Goal: Transaction & Acquisition: Purchase product/service

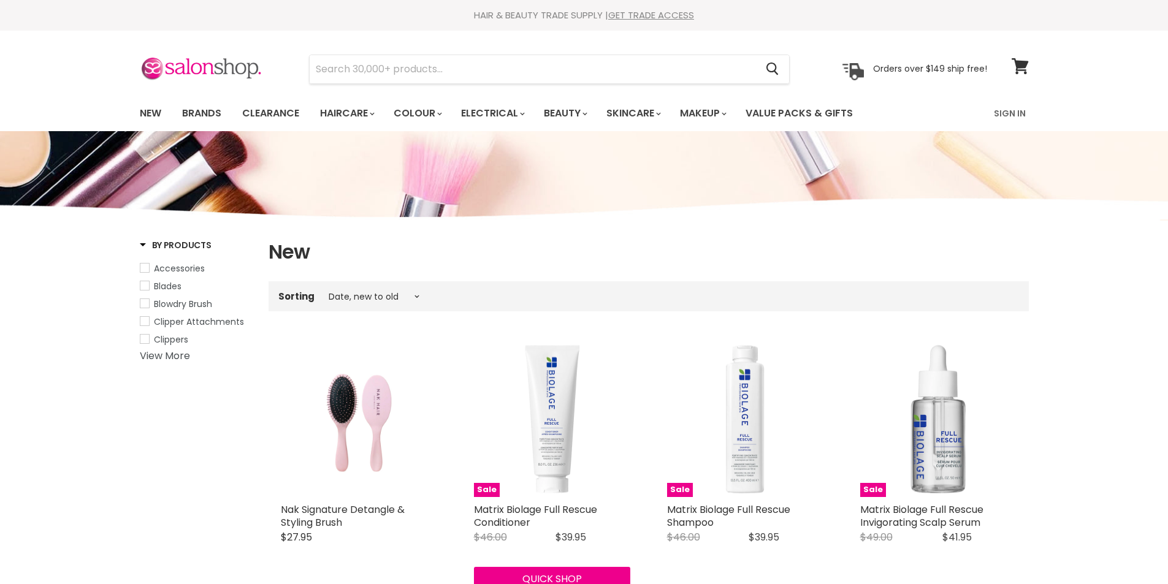
select select "created-descending"
click at [1006, 113] on link "Sign In" at bounding box center [1010, 114] width 47 height 26
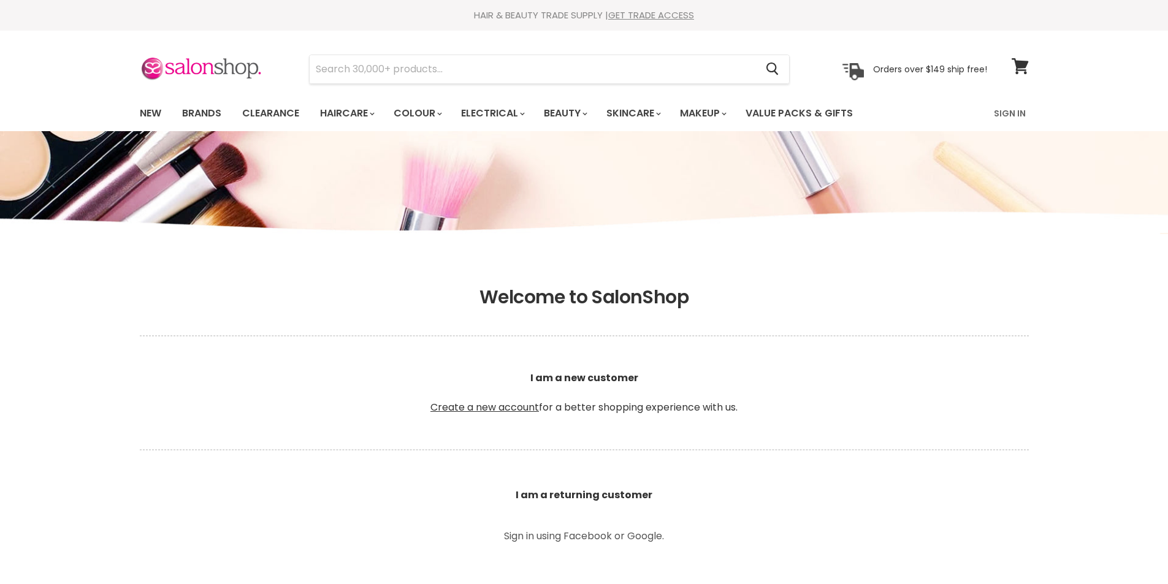
scroll to position [429, 0]
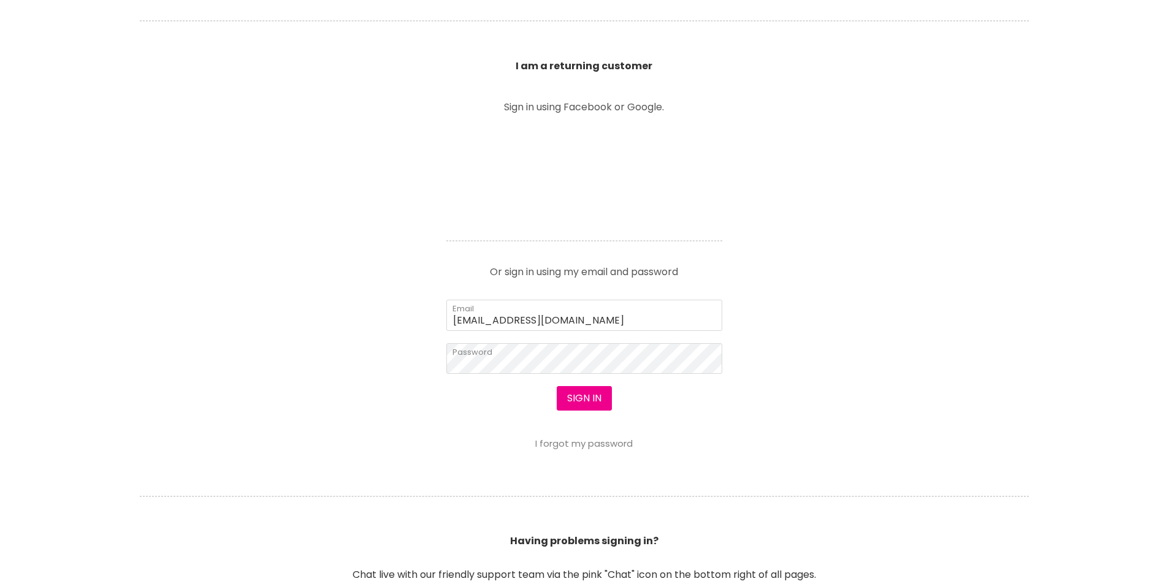
click at [594, 308] on input "leroyspunk1@hotmail.com" at bounding box center [584, 315] width 276 height 31
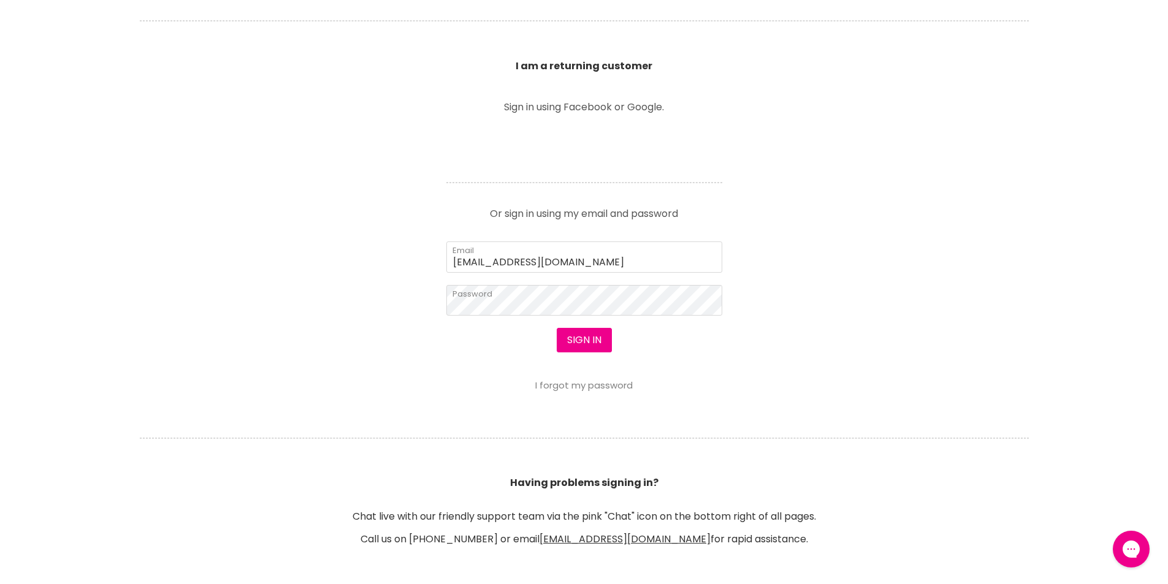
click at [261, 280] on section "Welcome to SalonShop I am a new customer Create a new account for a better shop…" at bounding box center [584, 217] width 1168 height 756
click at [578, 339] on button "Sign in" at bounding box center [584, 340] width 55 height 25
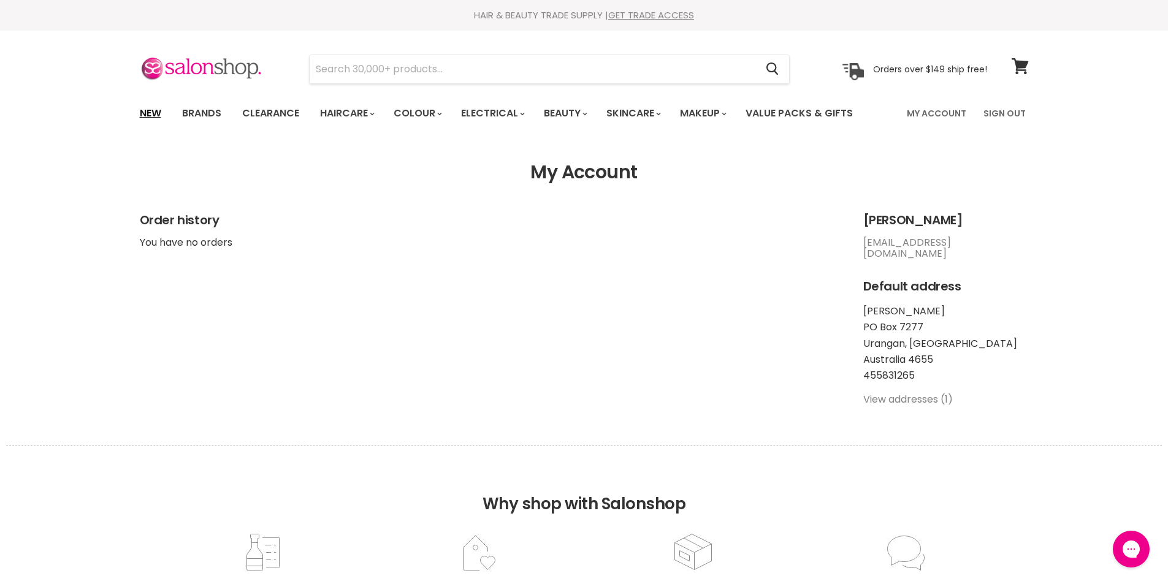
click at [147, 115] on link "New" at bounding box center [151, 114] width 40 height 26
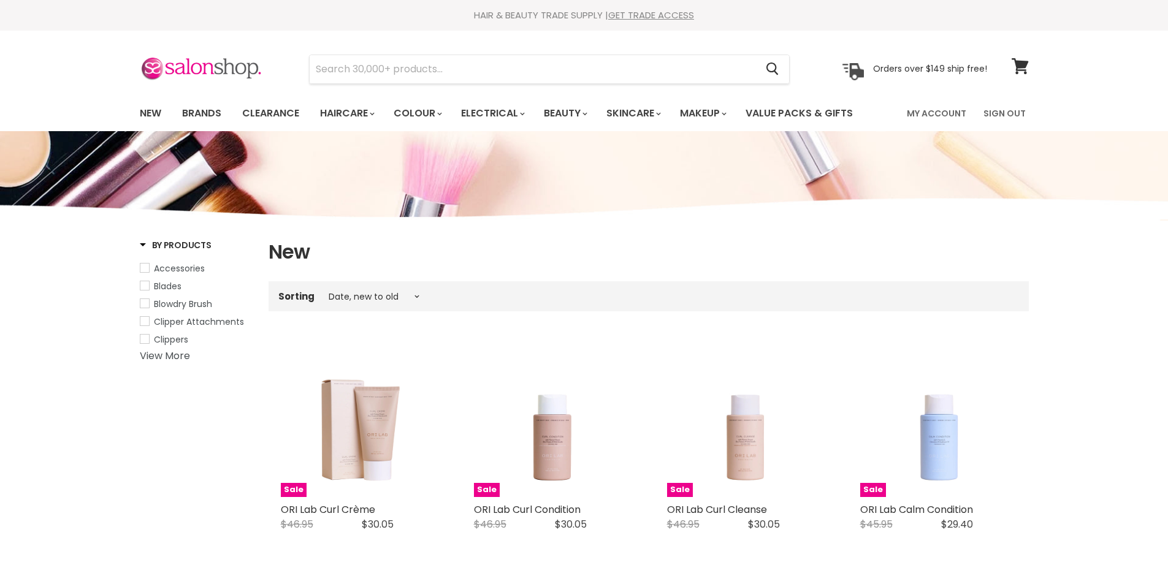
select select "created-descending"
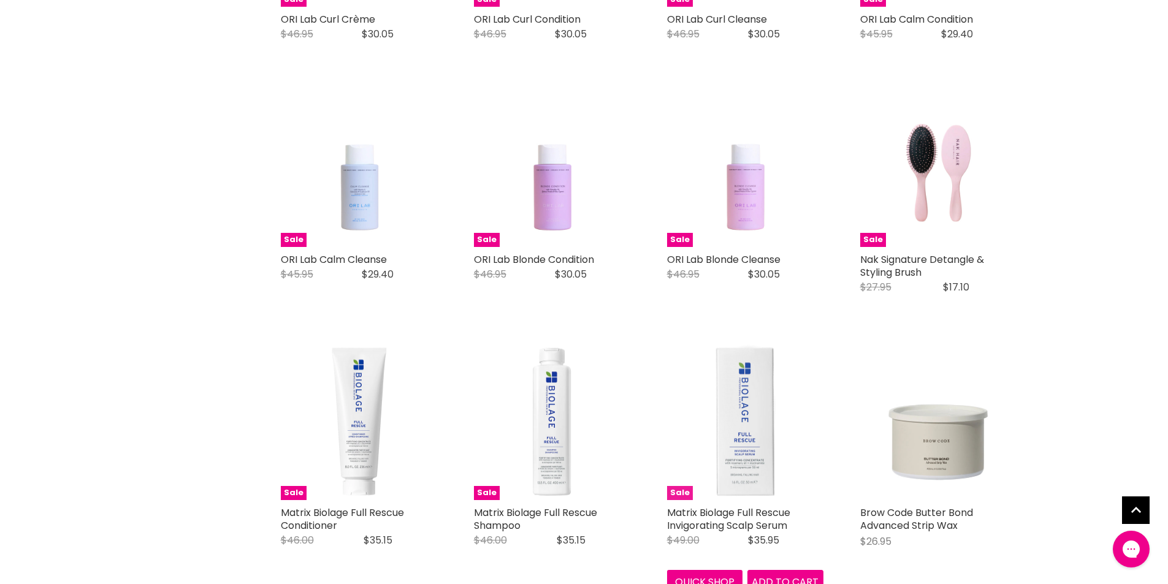
scroll to position [613, 0]
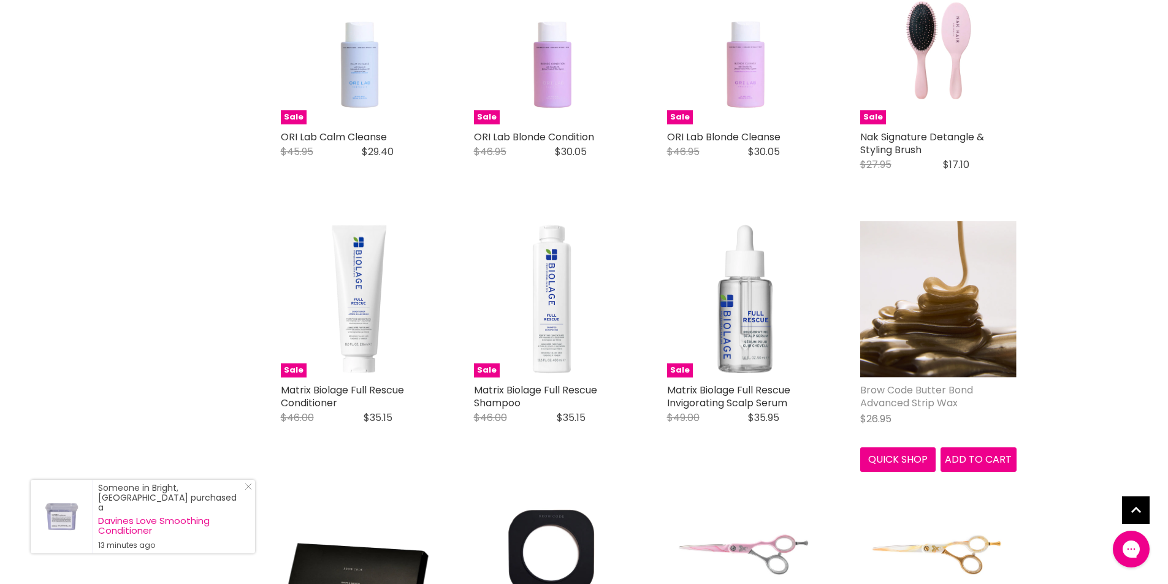
click at [930, 397] on link "Brow Code Butter Bond Advanced Strip Wax" at bounding box center [916, 396] width 113 height 27
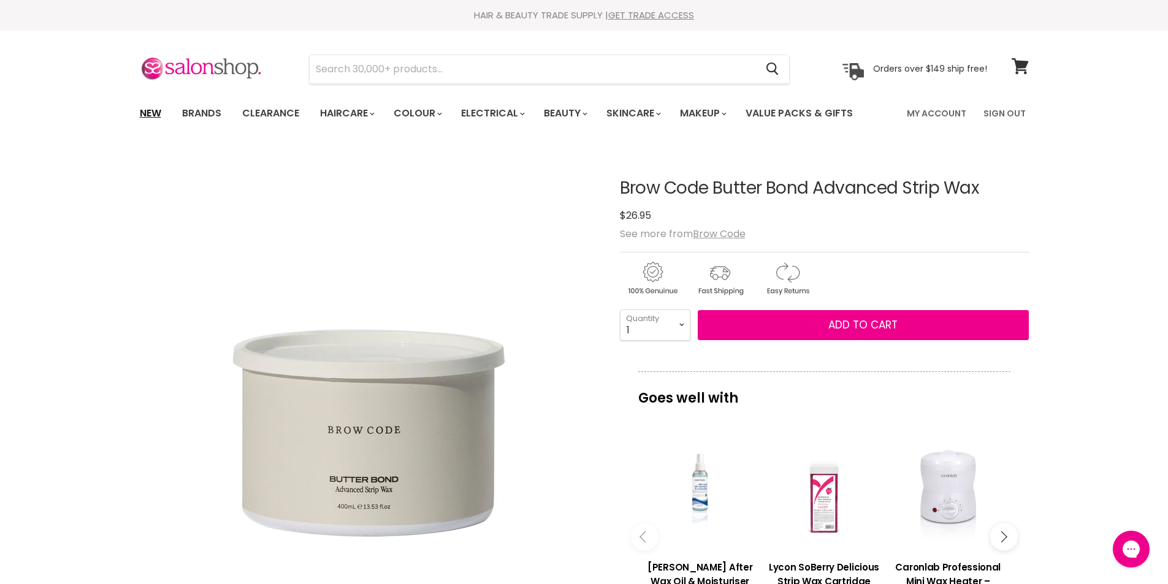
click at [153, 108] on link "New" at bounding box center [151, 114] width 40 height 26
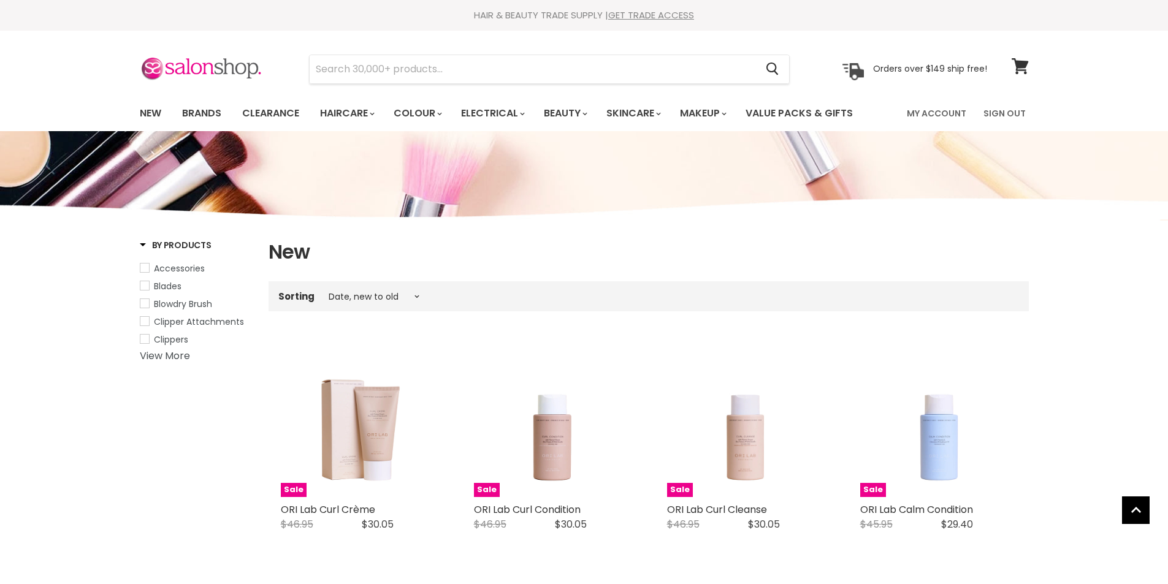
select select "created-descending"
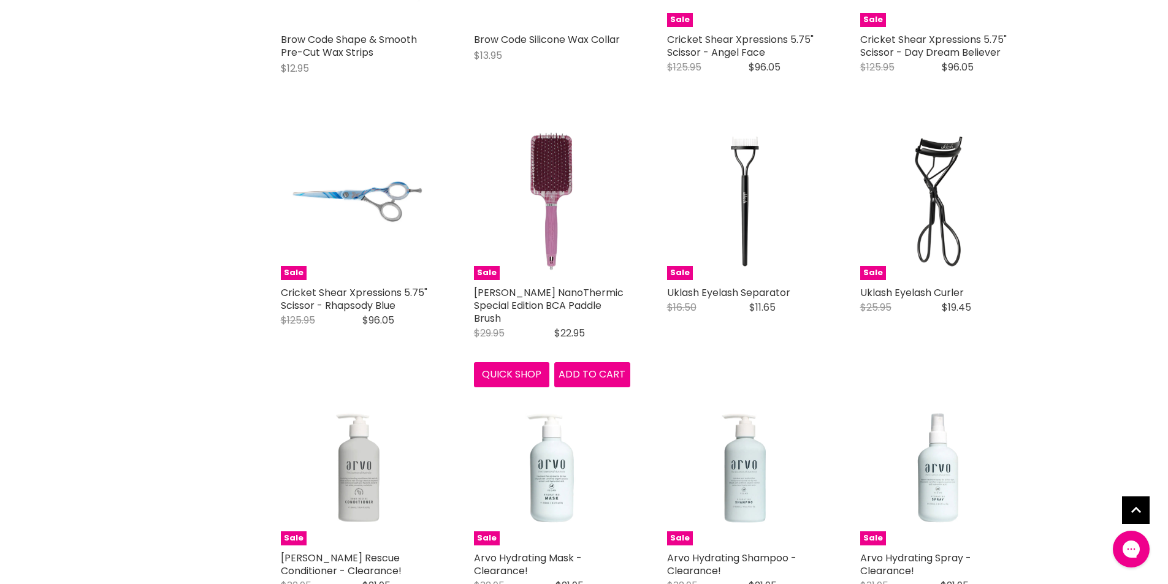
scroll to position [1227, 0]
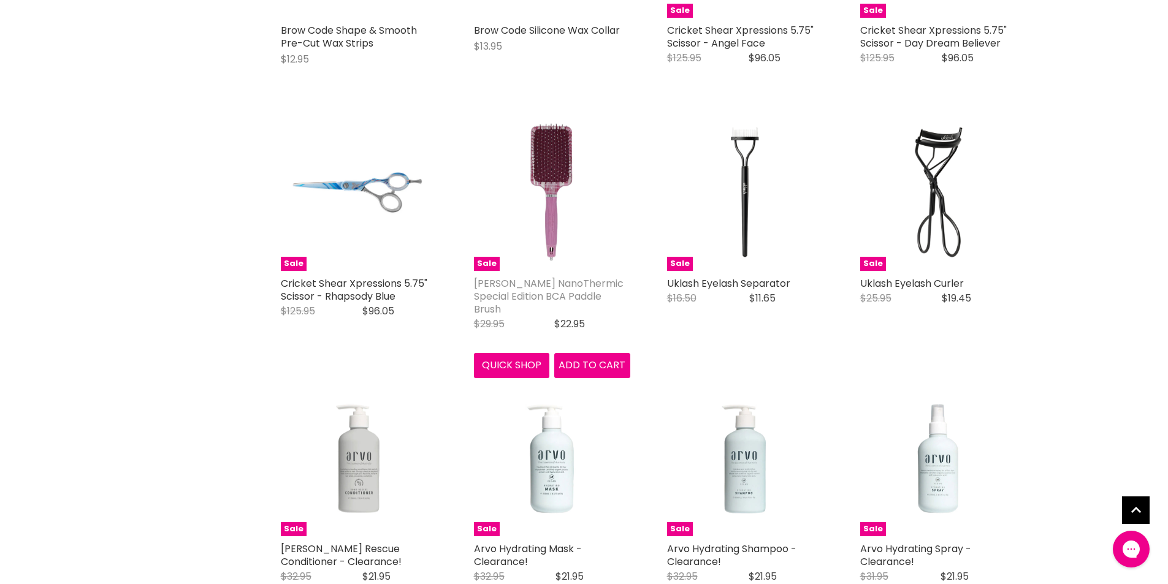
click at [551, 295] on link "[PERSON_NAME] NanoThermic Special Edition BCA Paddle Brush" at bounding box center [549, 297] width 150 height 40
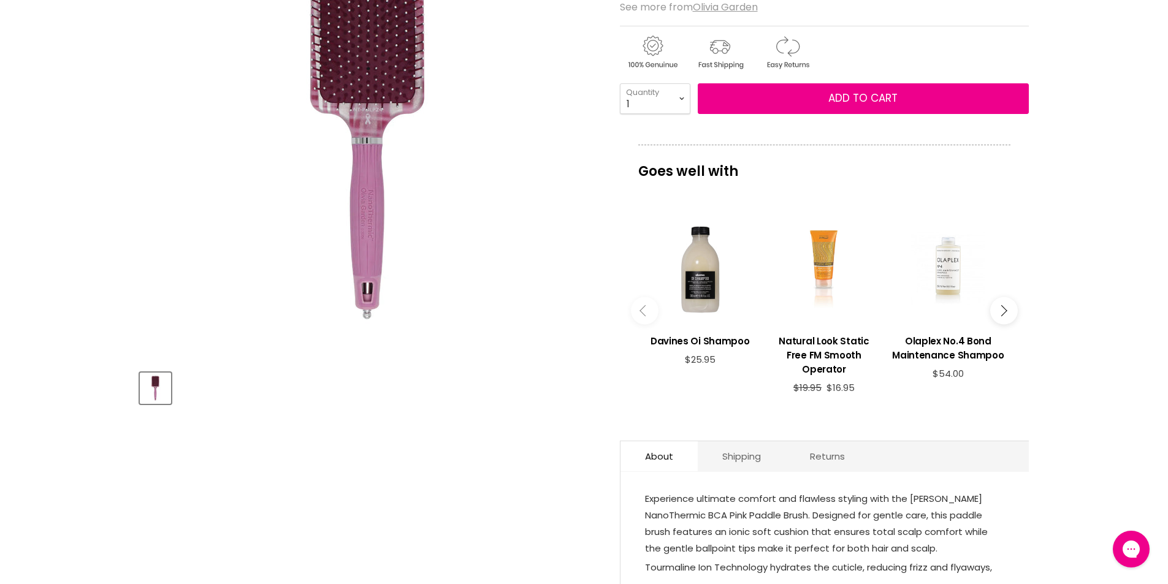
scroll to position [368, 0]
